Goal: Check status: Check status

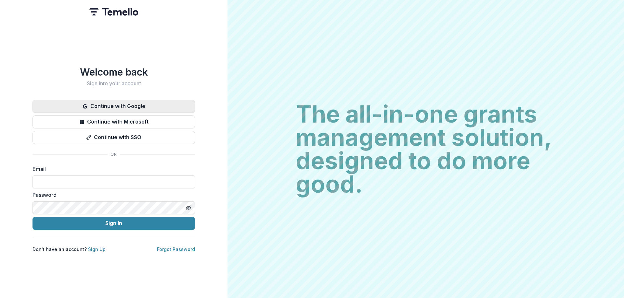
click at [134, 107] on button "Continue with Google" at bounding box center [113, 106] width 162 height 13
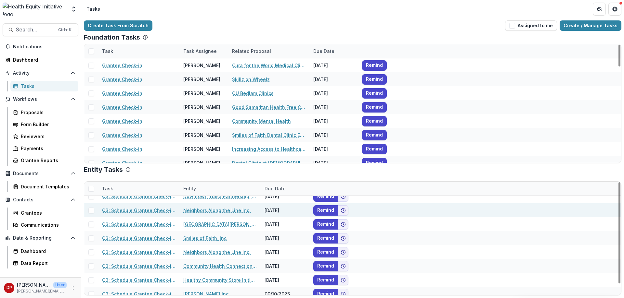
scroll to position [12, 0]
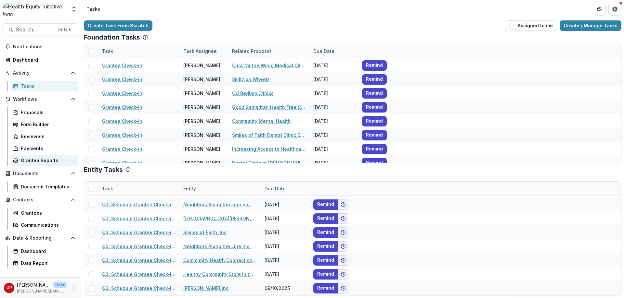
click at [34, 159] on div "Grantee Reports" at bounding box center [47, 160] width 52 height 7
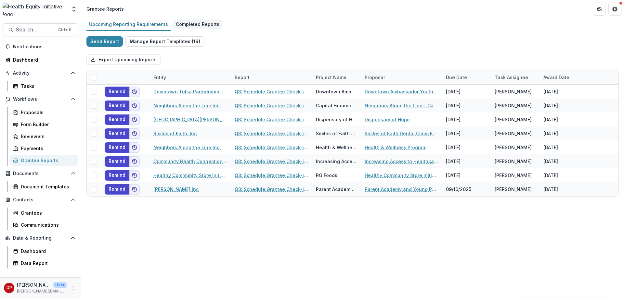
click at [190, 25] on div "Completed Reports" at bounding box center [197, 23] width 49 height 9
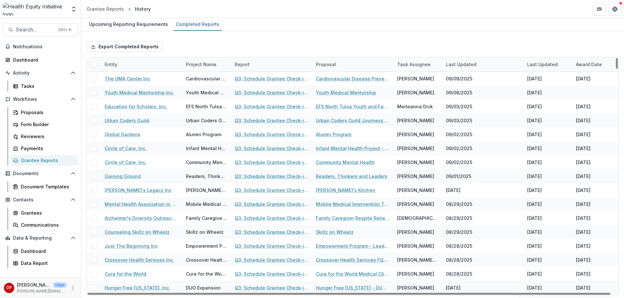
click at [153, 63] on div "Entity" at bounding box center [141, 64] width 81 height 14
click at [122, 76] on input at bounding box center [141, 79] width 78 height 10
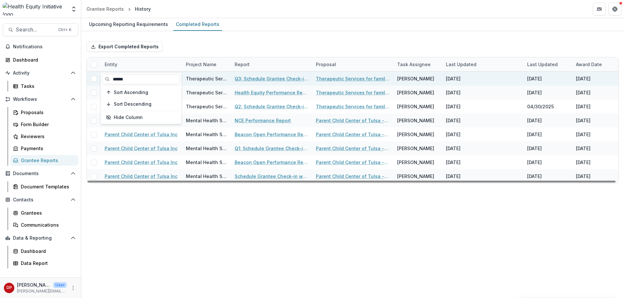
type input "******"
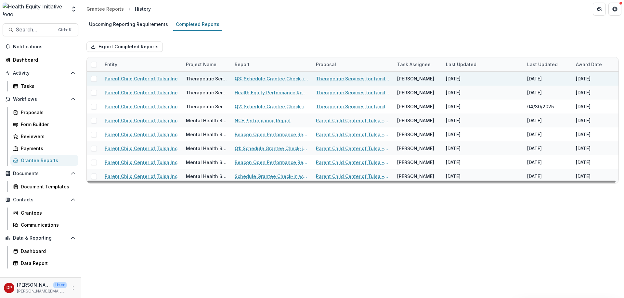
click at [242, 81] on link "Q3: Schedule Grantee Check-in with [PERSON_NAME]" at bounding box center [270, 78] width 73 height 7
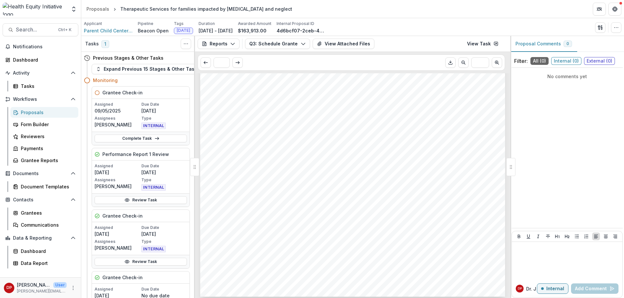
scroll to position [643, 0]
click at [329, 44] on button "View Attached Files" at bounding box center [343, 44] width 62 height 10
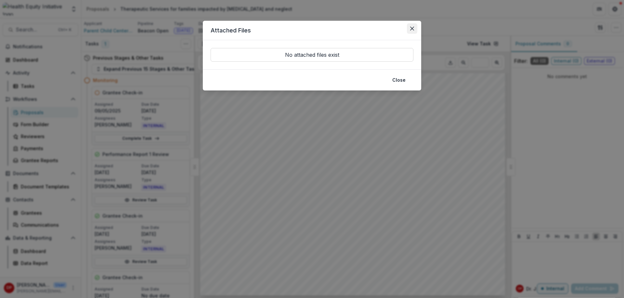
click at [413, 29] on button "Close" at bounding box center [412, 28] width 10 height 10
